Goal: Task Accomplishment & Management: Complete application form

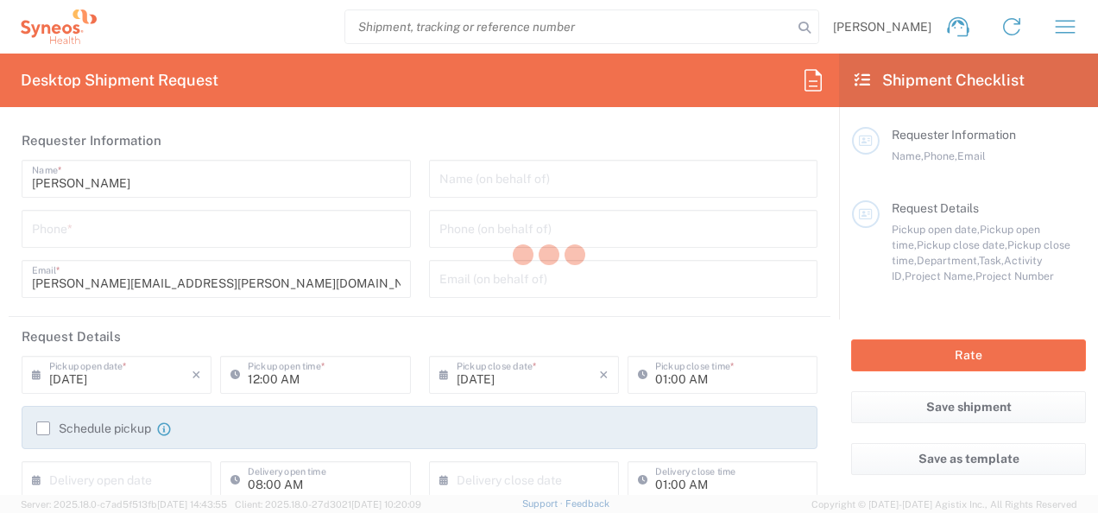
type input "Morelos"
type input "[GEOGRAPHIC_DATA]"
type input "3243"
type input "INC Research Clin Svcs [GEOGRAPHIC_DATA]"
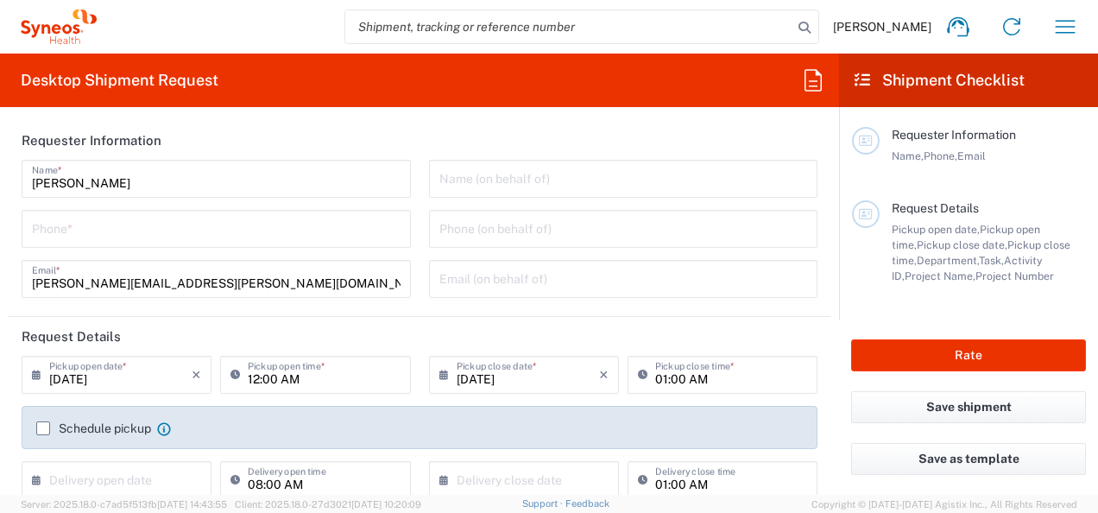
click at [163, 232] on input "tel" at bounding box center [216, 227] width 369 height 30
type input "5"
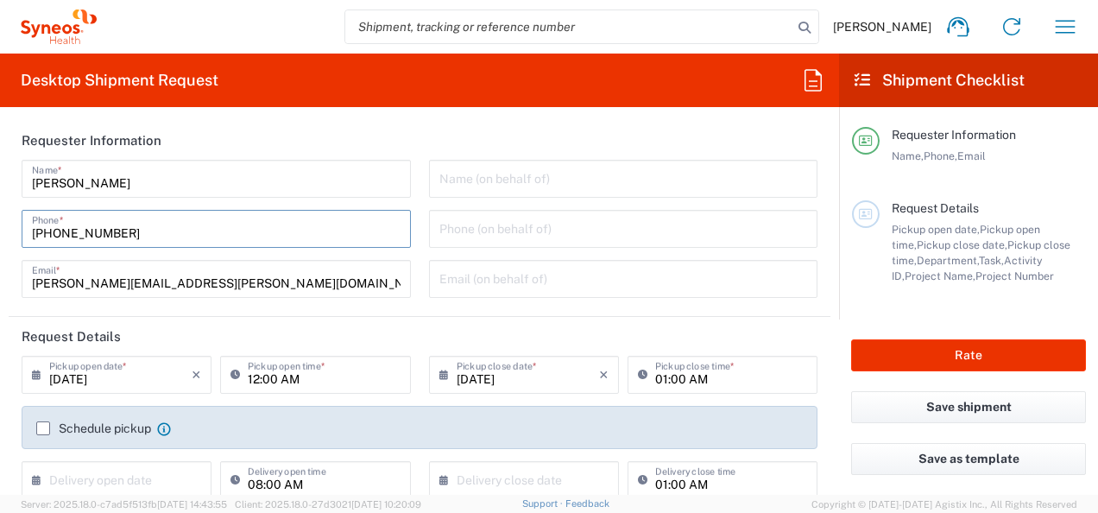
click at [74, 233] on input "[PHONE_NUMBER]" at bounding box center [216, 227] width 369 height 30
type input "[PHONE_NUMBER]"
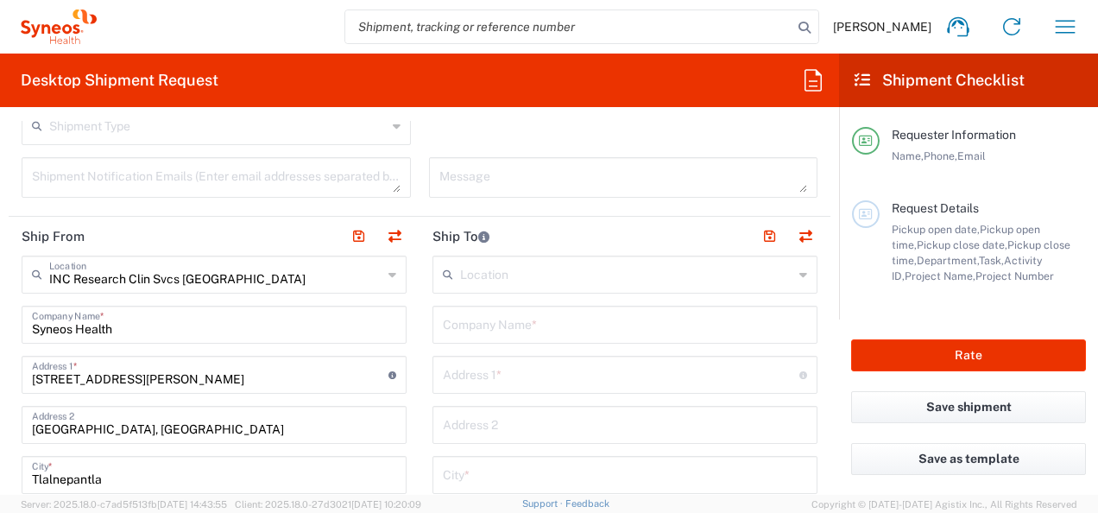
scroll to position [604, 0]
